Goal: Information Seeking & Learning: Learn about a topic

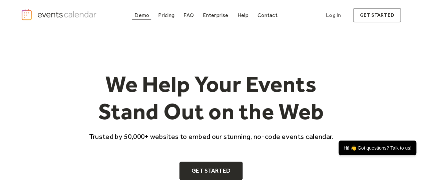
click at [143, 14] on div "Demo" at bounding box center [141, 15] width 15 height 4
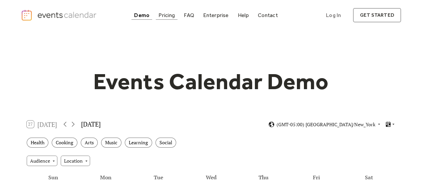
click at [167, 15] on div "Pricing" at bounding box center [166, 15] width 16 height 4
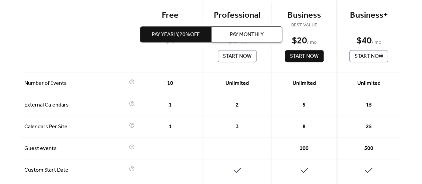
scroll to position [197, 0]
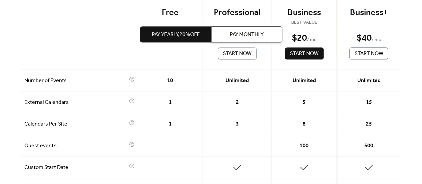
click at [83, 48] on div at bounding box center [79, 33] width 117 height 72
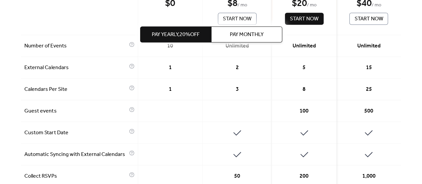
scroll to position [231, 0]
